Goal: Information Seeking & Learning: Learn about a topic

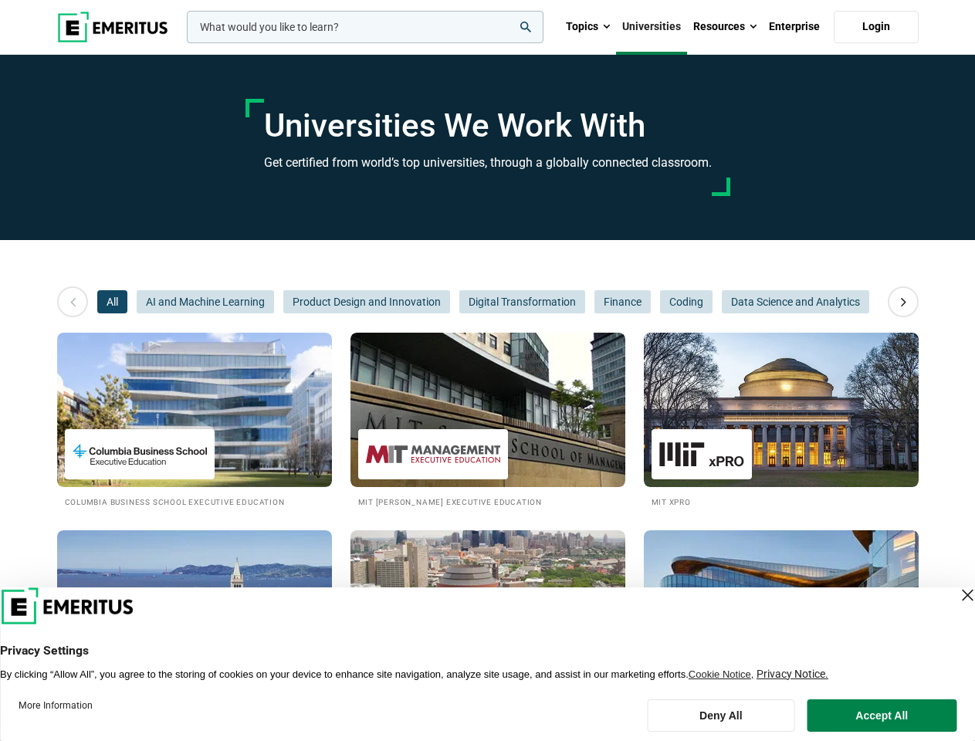
click at [365, 27] on input "woocommerce-product-search-field-0" at bounding box center [365, 27] width 356 height 32
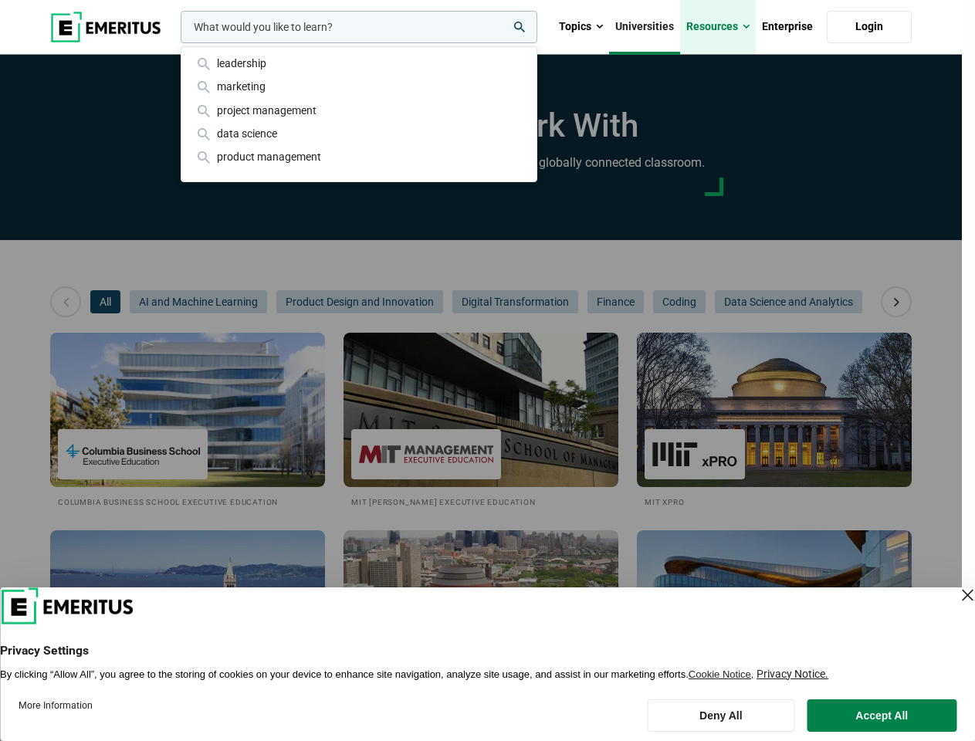
click at [725, 27] on link "Resources" at bounding box center [718, 27] width 76 height 54
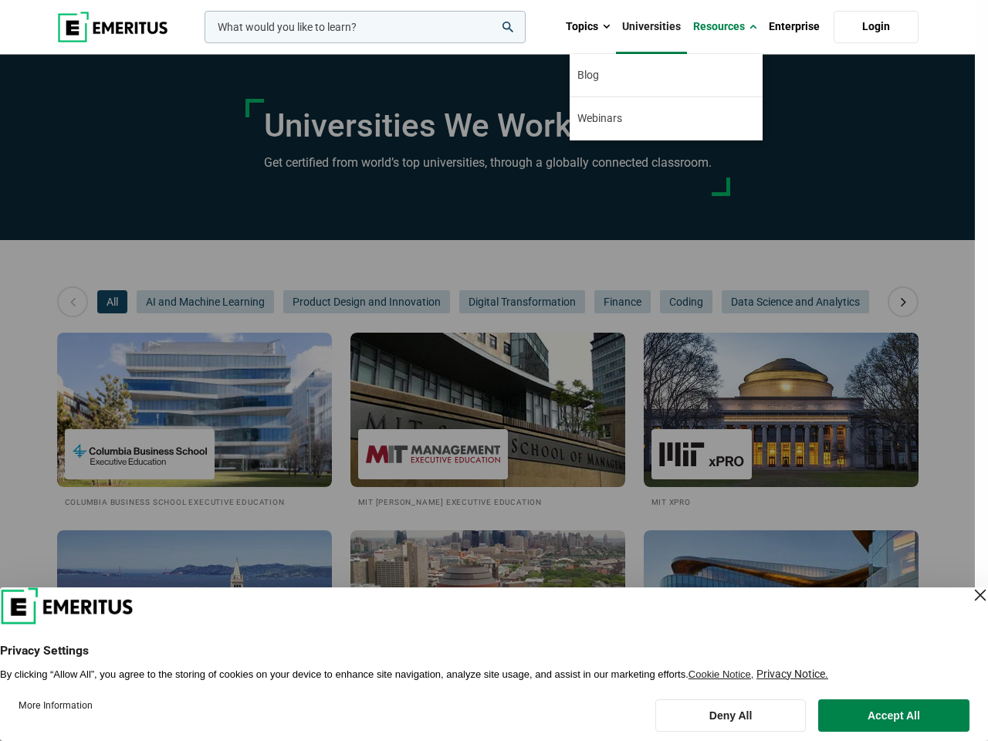
click at [201, 43] on div "leadership marketing project management data science product management" at bounding box center [363, 27] width 324 height 32
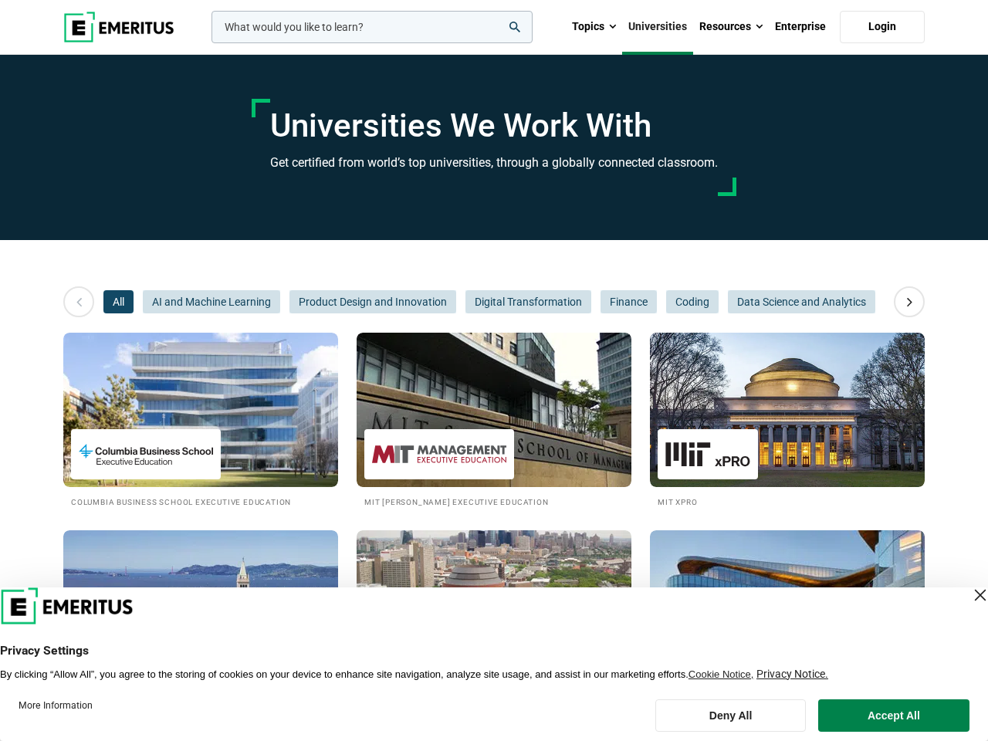
click at [903, 302] on icon at bounding box center [909, 302] width 27 height 28
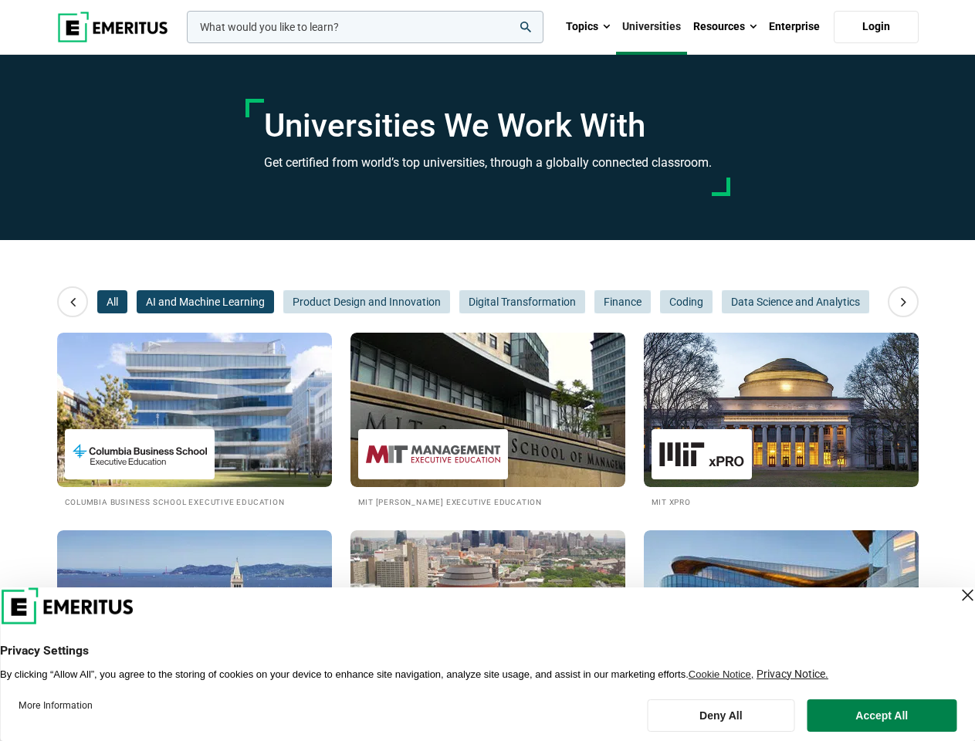
click at [137, 302] on span "AI and Machine Learning" at bounding box center [205, 301] width 137 height 23
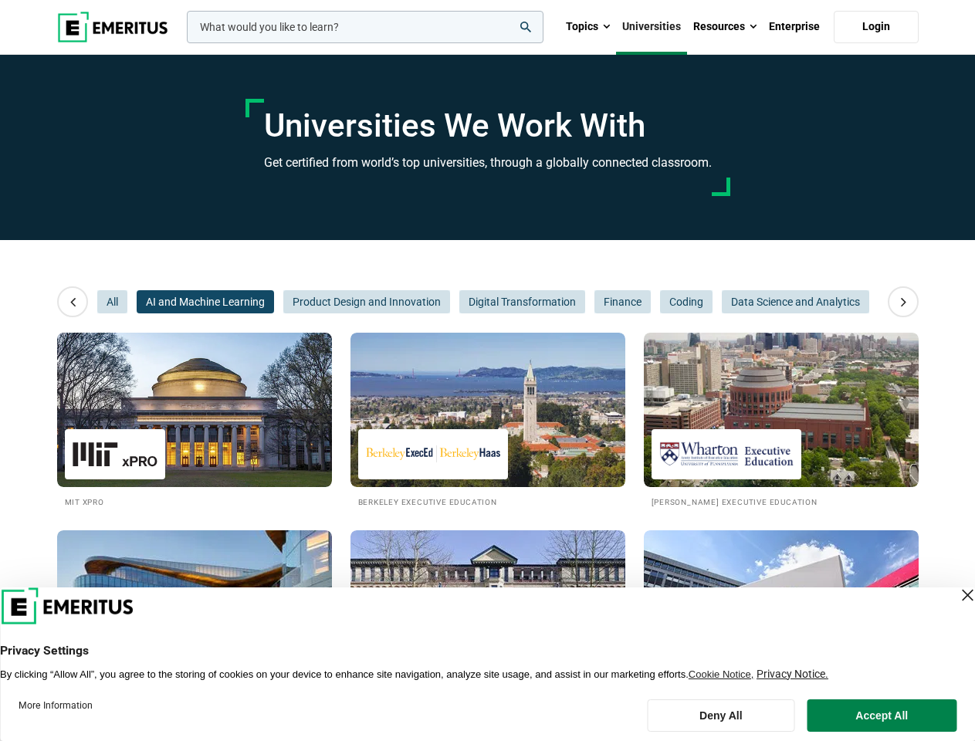
click at [283, 302] on span "Product Design and Innovation" at bounding box center [366, 301] width 167 height 23
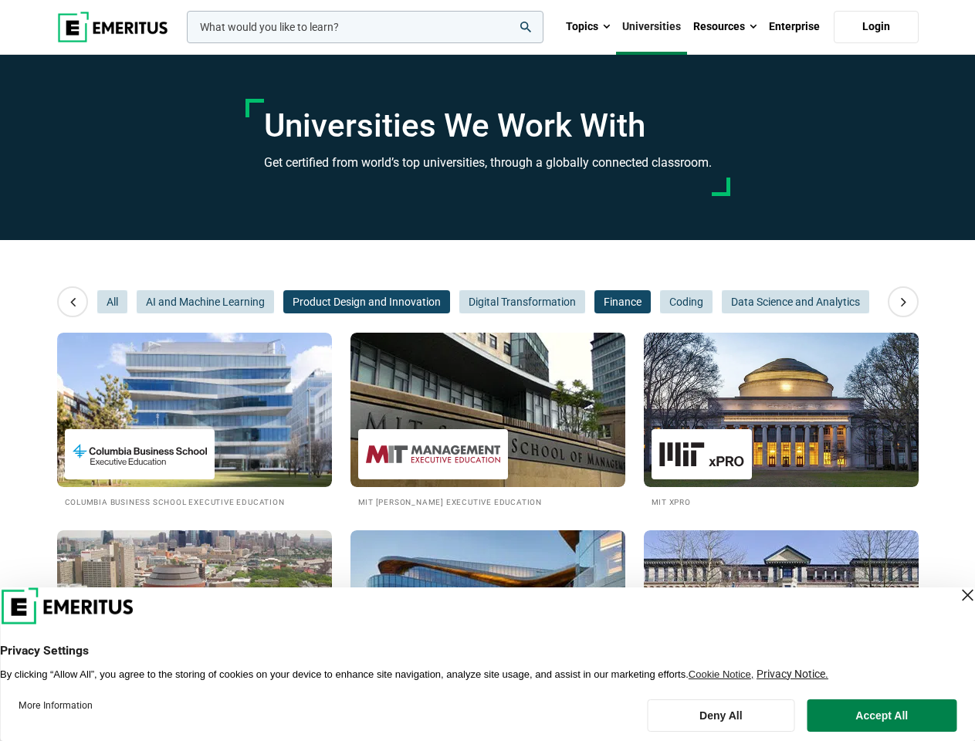
click at [594, 302] on span "Finance" at bounding box center [622, 301] width 56 height 23
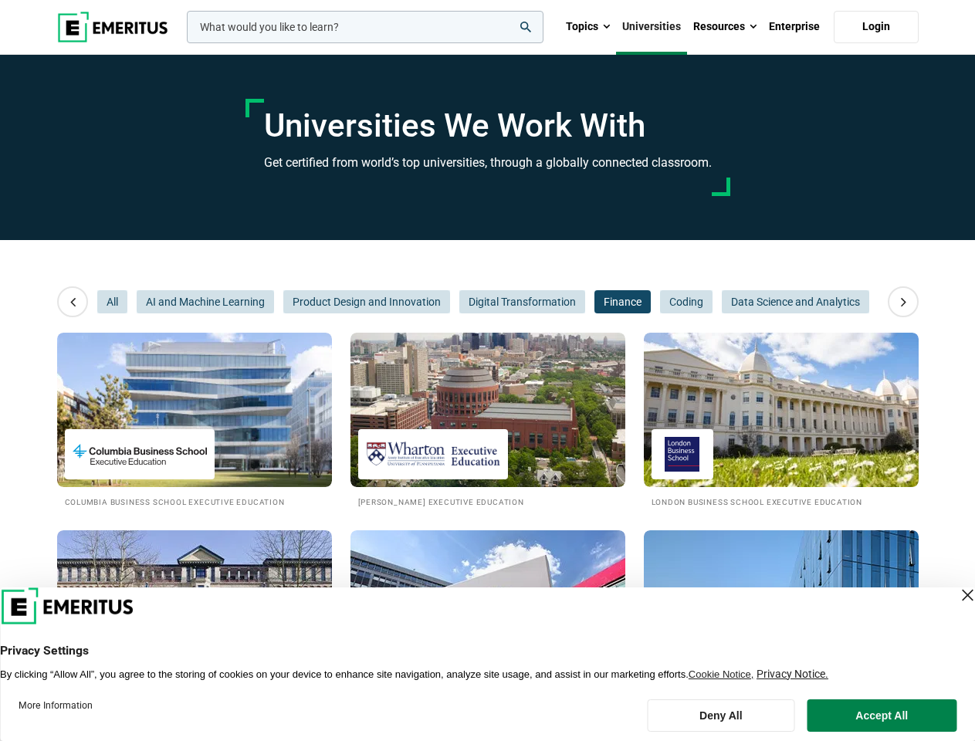
scroll to position [0, 231]
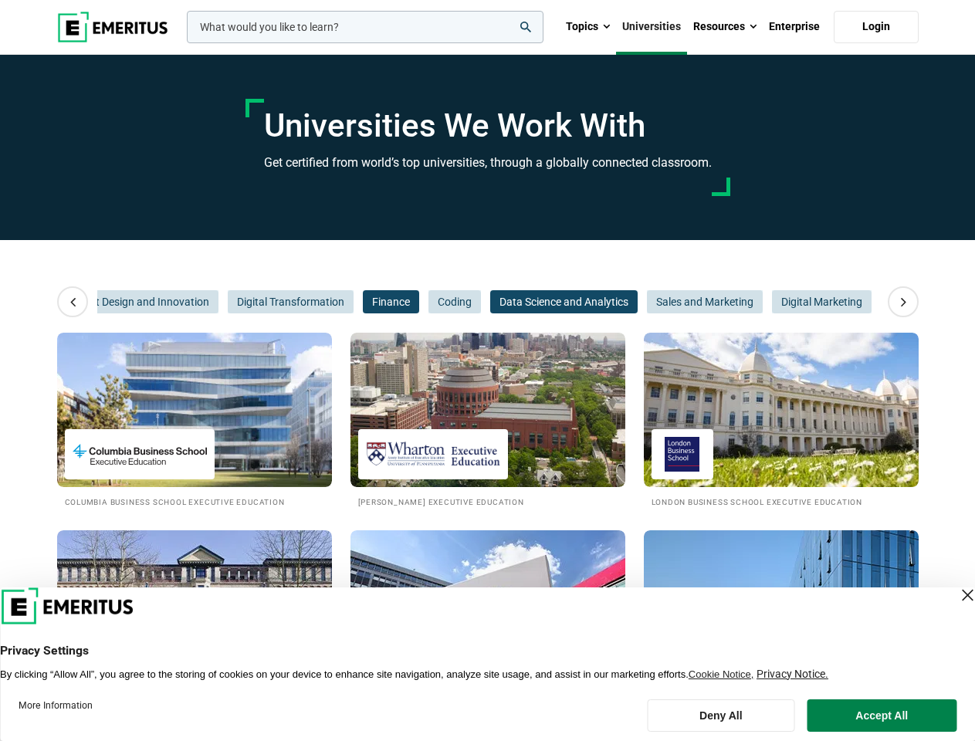
click at [521, 302] on span "Data Science and Analytics" at bounding box center [563, 301] width 147 height 23
click at [621, 302] on span "Data Science and Analytics" at bounding box center [563, 301] width 147 height 23
